Goal: Information Seeking & Learning: Learn about a topic

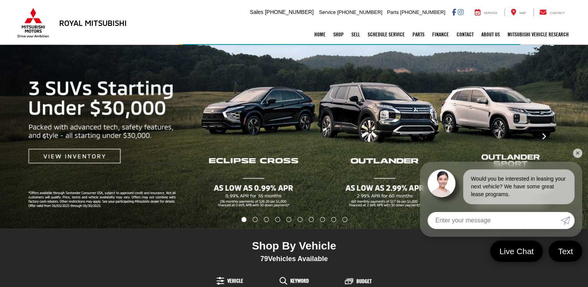
drag, startPoint x: 579, startPoint y: 153, endPoint x: 554, endPoint y: 145, distance: 26.8
click at [579, 153] on link "✕" at bounding box center [577, 152] width 9 height 9
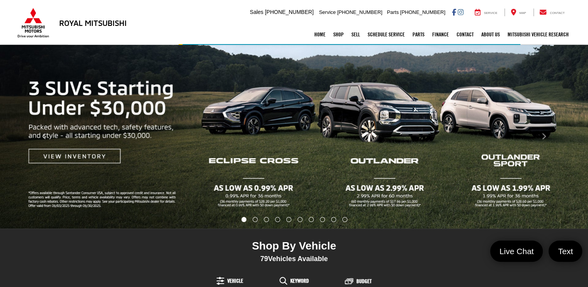
click at [390, 160] on img "carousel slide number 1 of 10" at bounding box center [294, 137] width 588 height 184
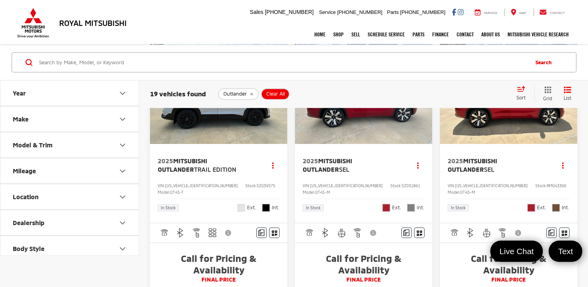
scroll to position [469, 0]
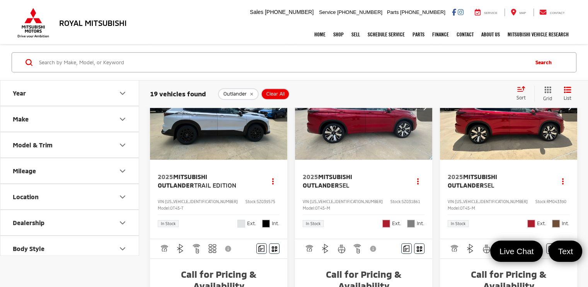
click at [218, 160] on img "2025 Mitsubishi Outlander Trail Edition 0" at bounding box center [219, 108] width 138 height 104
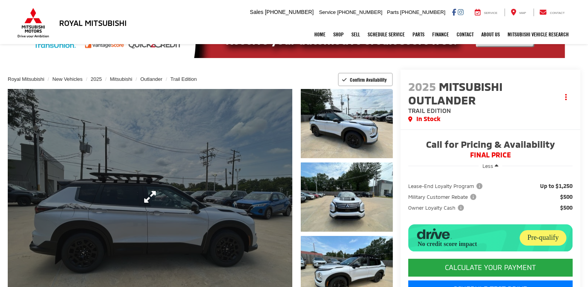
scroll to position [39, 0]
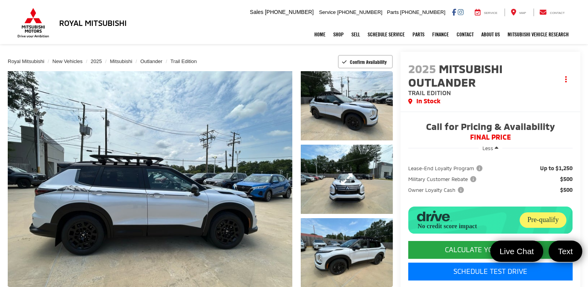
click at [353, 169] on link "Expand Photo 2" at bounding box center [347, 179] width 92 height 69
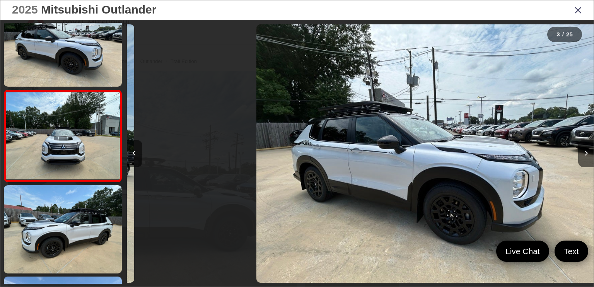
scroll to position [121, 0]
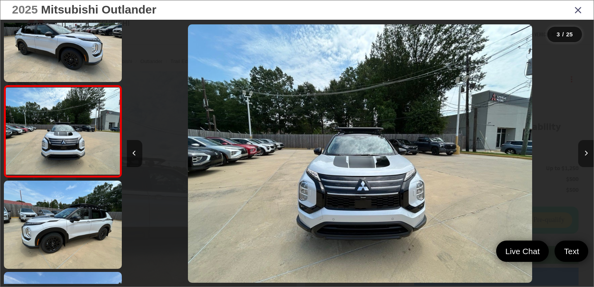
click at [587, 153] on button "Next image" at bounding box center [585, 153] width 15 height 27
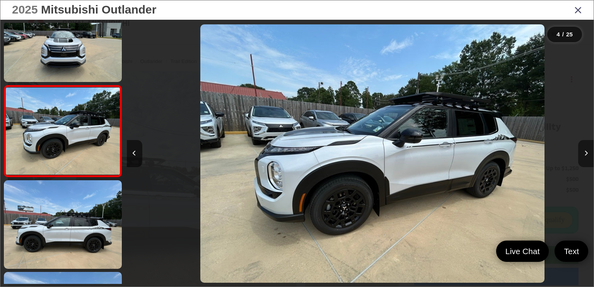
scroll to position [0, 1400]
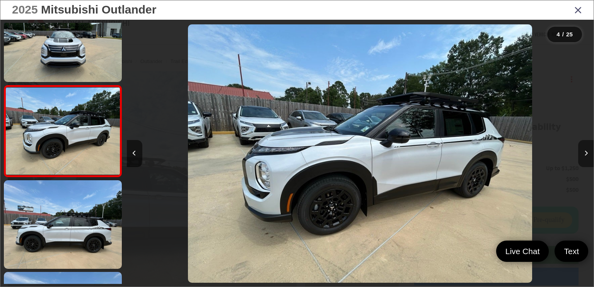
click at [587, 153] on icon "Next image" at bounding box center [585, 152] width 3 height 5
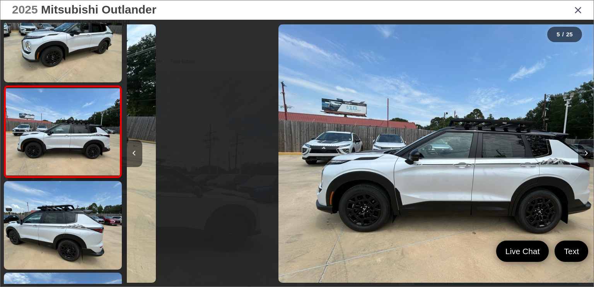
scroll to position [304, 0]
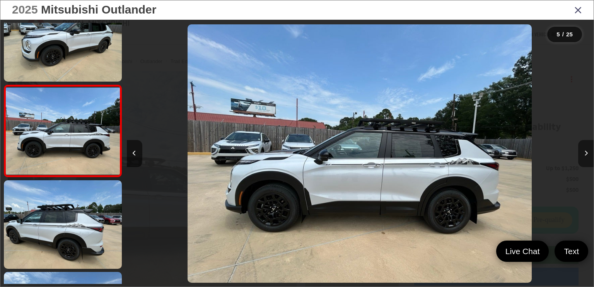
click at [587, 153] on icon "Next image" at bounding box center [585, 152] width 3 height 5
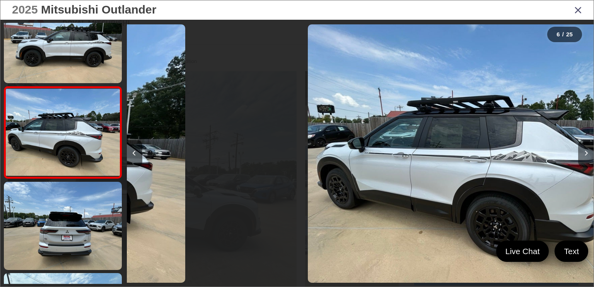
scroll to position [395, 0]
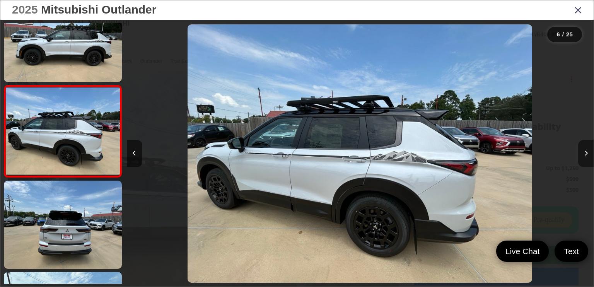
click at [587, 153] on icon "Next image" at bounding box center [585, 152] width 3 height 5
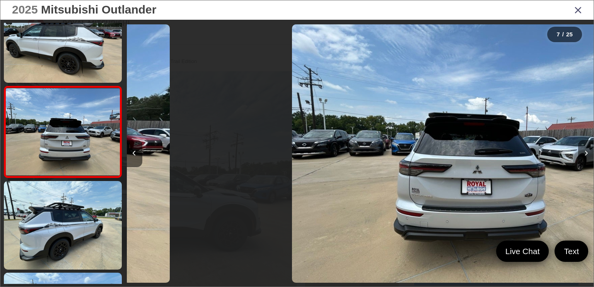
scroll to position [487, 0]
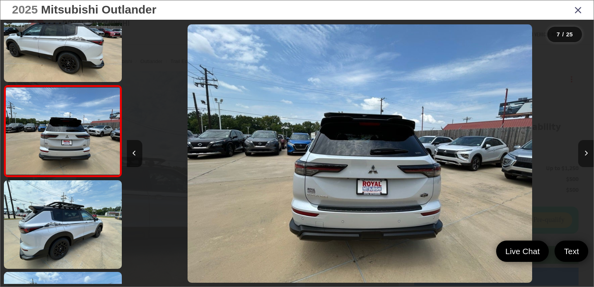
click at [587, 153] on icon "Next image" at bounding box center [585, 152] width 3 height 5
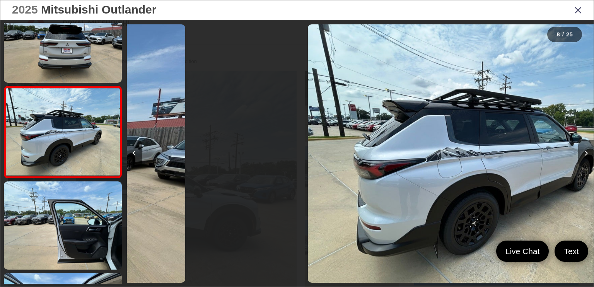
scroll to position [579, 0]
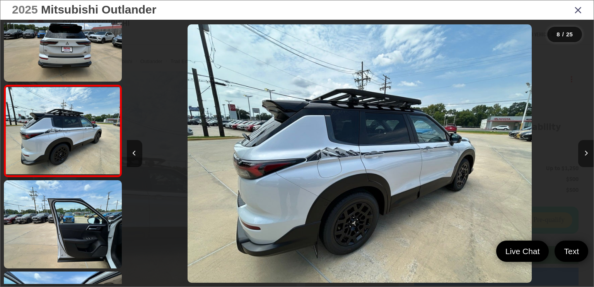
click at [587, 153] on icon "Next image" at bounding box center [585, 152] width 3 height 5
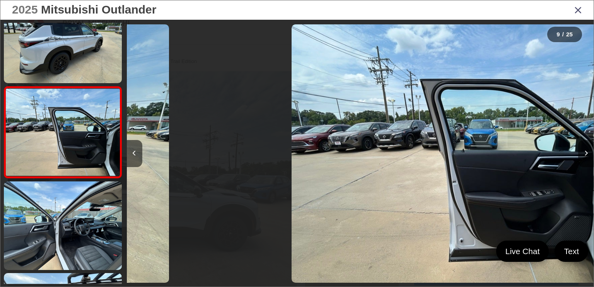
scroll to position [670, 0]
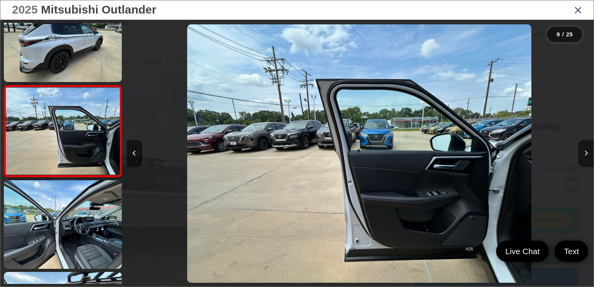
click at [587, 153] on icon "Next image" at bounding box center [585, 152] width 3 height 5
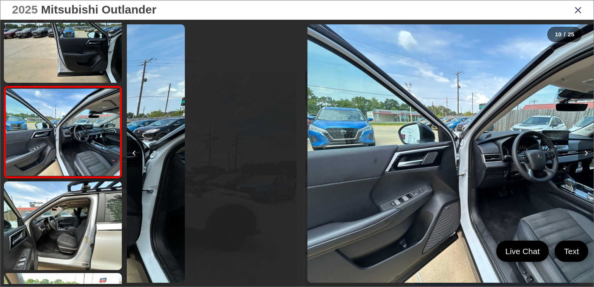
scroll to position [762, 0]
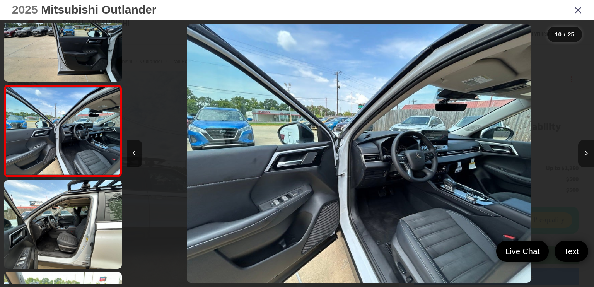
click at [587, 153] on icon "Next image" at bounding box center [585, 152] width 3 height 5
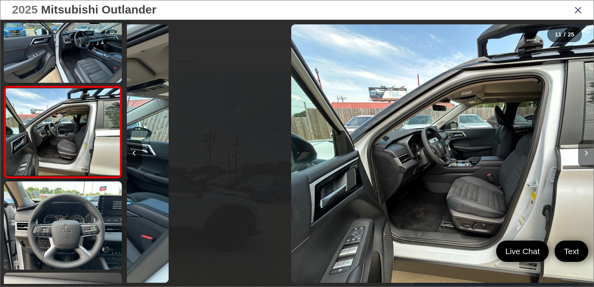
scroll to position [853, 0]
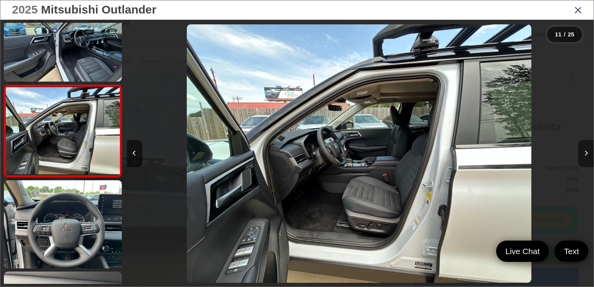
click at [587, 153] on icon "Next image" at bounding box center [585, 152] width 3 height 5
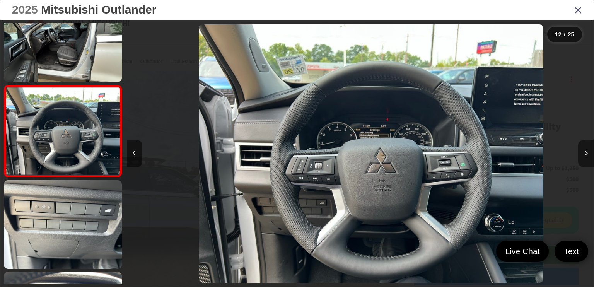
scroll to position [0, 5135]
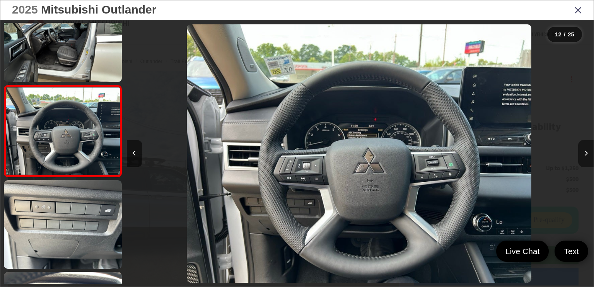
click at [587, 153] on icon "Next image" at bounding box center [585, 152] width 3 height 5
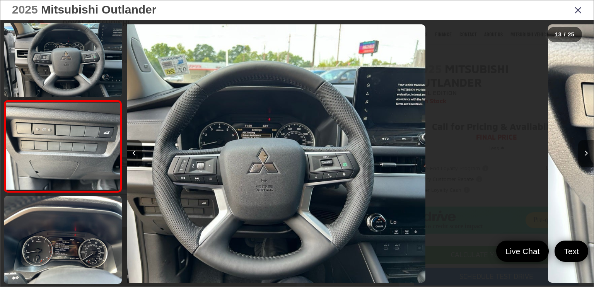
scroll to position [0, 0]
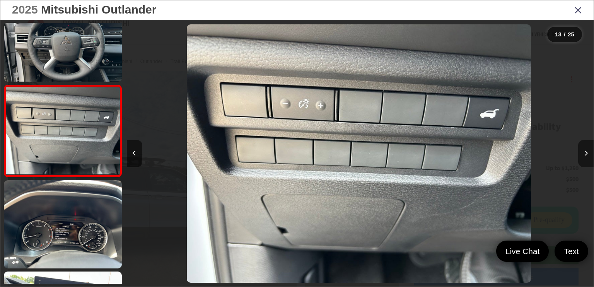
click at [587, 153] on icon "Next image" at bounding box center [585, 152] width 3 height 5
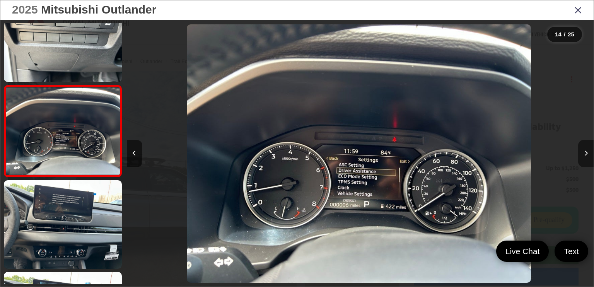
click at [587, 153] on icon "Next image" at bounding box center [585, 152] width 3 height 5
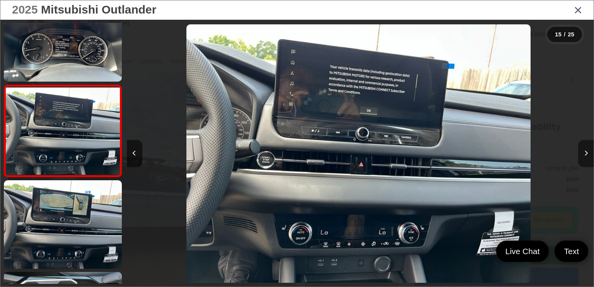
click at [587, 153] on icon "Next image" at bounding box center [585, 152] width 3 height 5
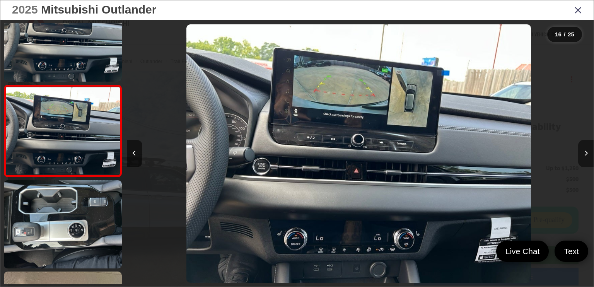
click at [588, 153] on button "Next image" at bounding box center [585, 153] width 15 height 27
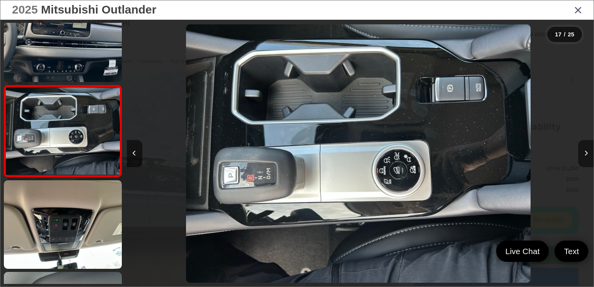
click at [588, 153] on button "Next image" at bounding box center [585, 153] width 15 height 27
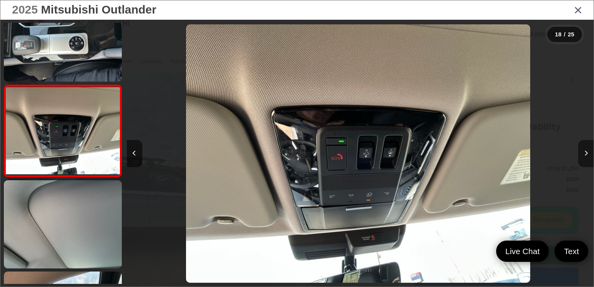
click at [588, 153] on button "Next image" at bounding box center [585, 153] width 15 height 27
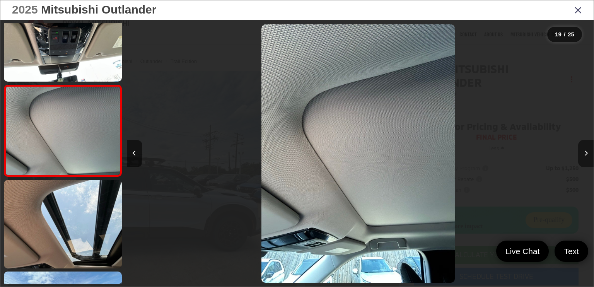
click at [588, 153] on button "Next image" at bounding box center [585, 153] width 15 height 27
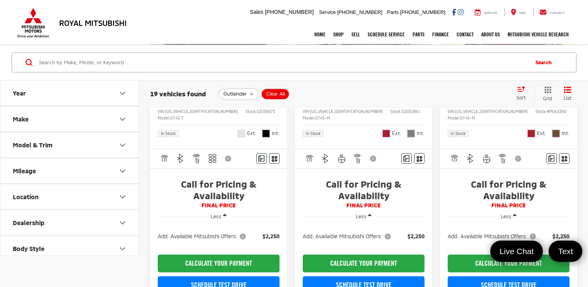
scroll to position [595, 0]
